Goal: Information Seeking & Learning: Stay updated

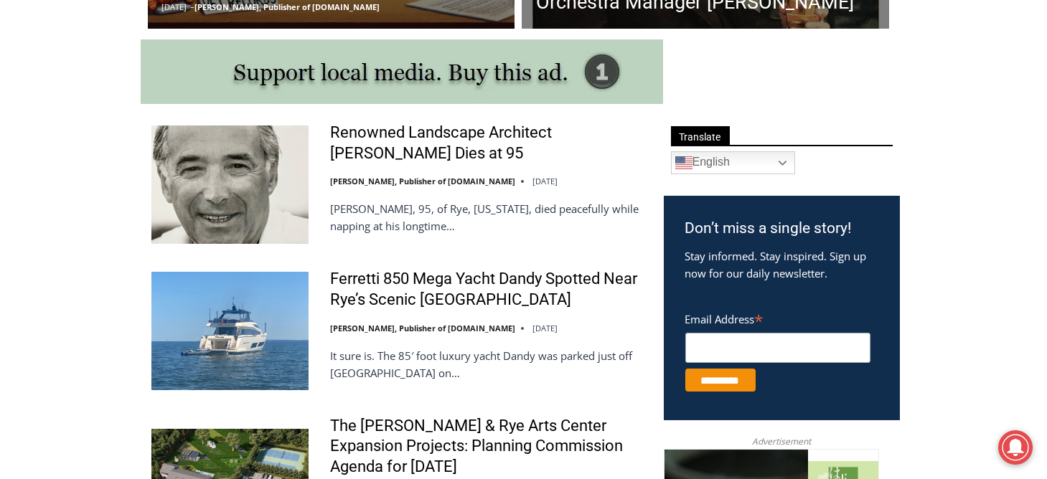
scroll to position [764, 0]
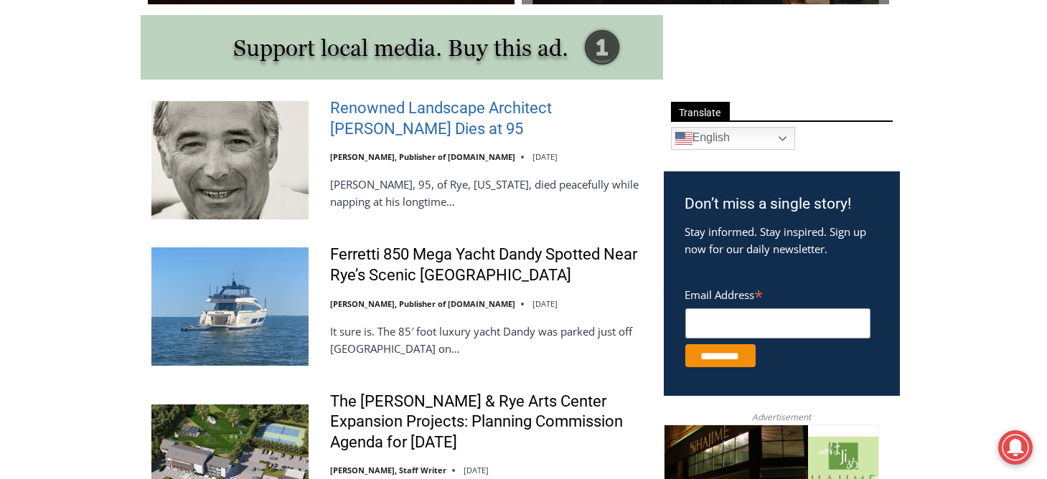
click at [492, 110] on link "Renowned Landscape Architect [PERSON_NAME] Dies at 95" at bounding box center [487, 118] width 315 height 41
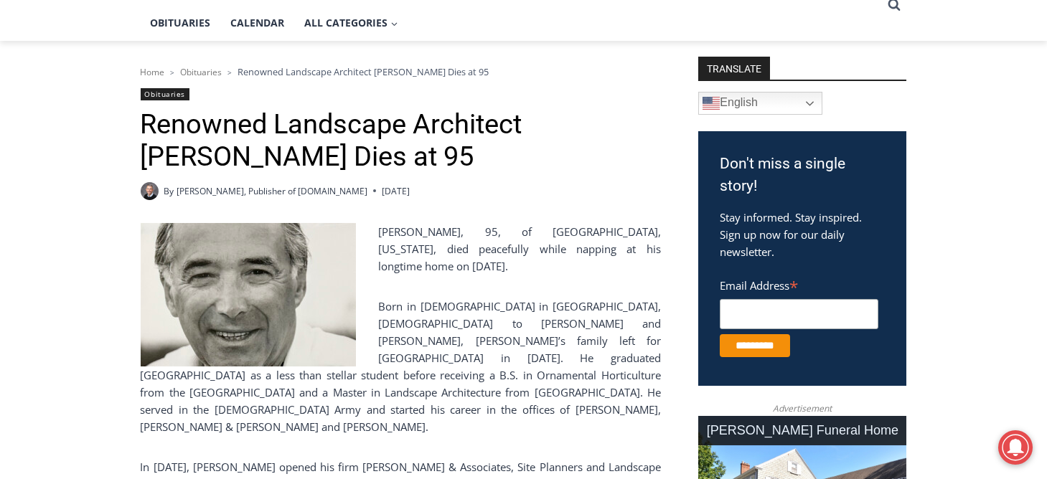
scroll to position [334, 0]
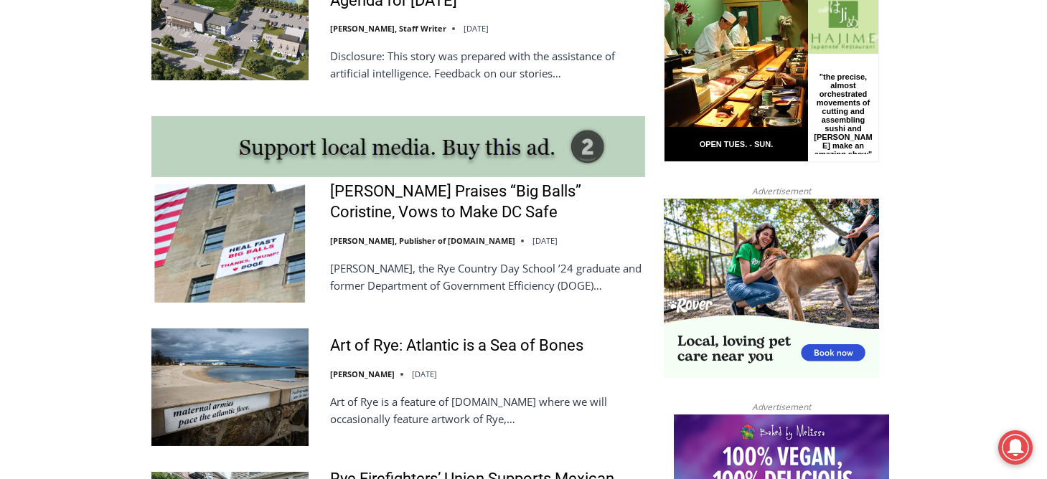
scroll to position [1194, 0]
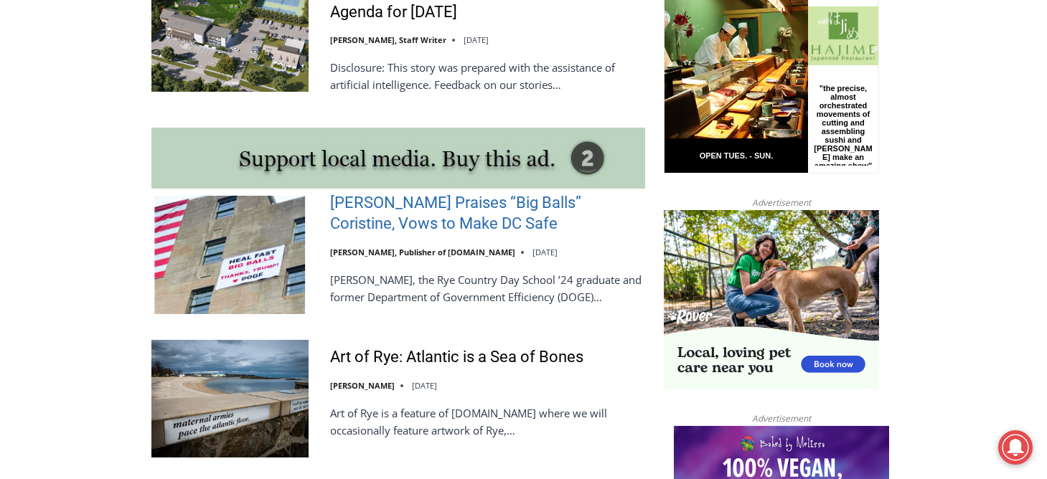
click at [565, 207] on link "Trump Praises “Big Balls” Coristine, Vows to Make DC Safe" at bounding box center [487, 213] width 315 height 41
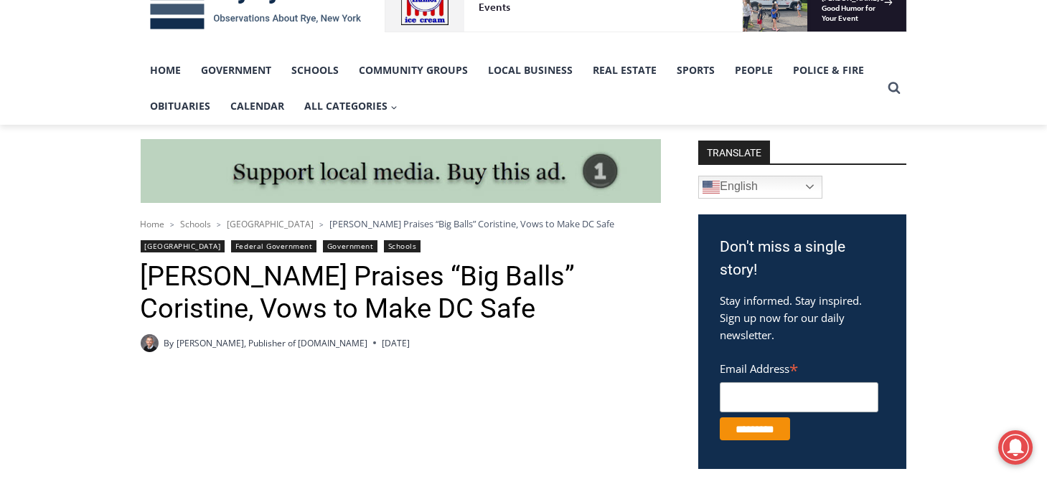
scroll to position [474, 0]
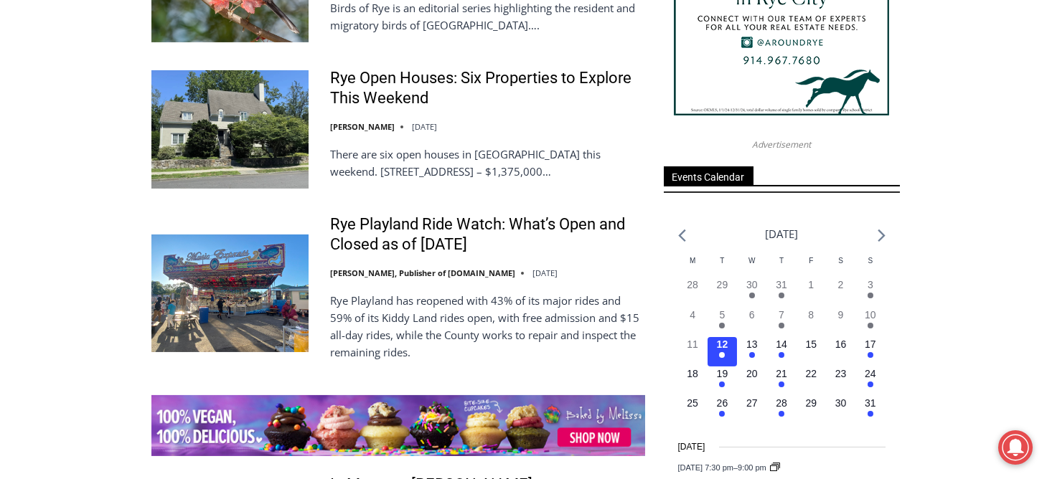
scroll to position [1906, 0]
